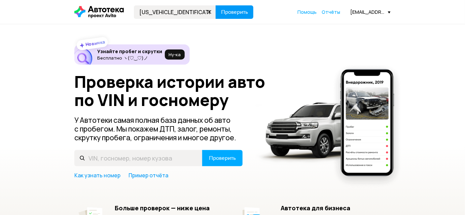
type input "JM3ER29LX70152812"
click at [243, 12] on span "Проверить" at bounding box center [234, 11] width 27 height 5
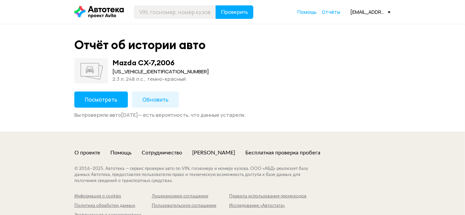
click at [102, 98] on span "Посмотреть" at bounding box center [101, 99] width 33 height 7
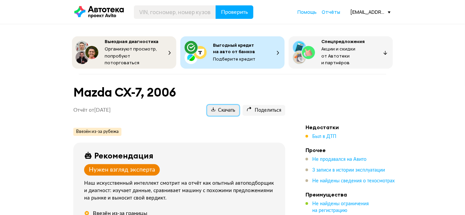
click at [220, 109] on span "Скачать" at bounding box center [223, 110] width 24 height 6
